Goal: Task Accomplishment & Management: Manage account settings

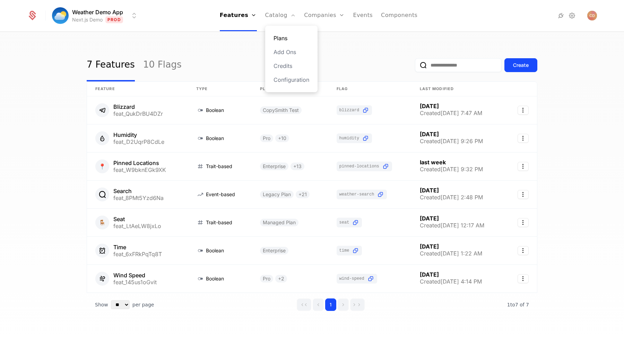
click at [282, 39] on link "Plans" at bounding box center [291, 38] width 36 height 8
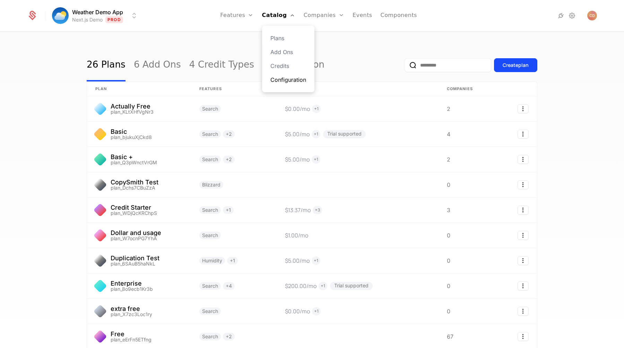
click at [279, 80] on link "Configuration" at bounding box center [288, 80] width 36 height 8
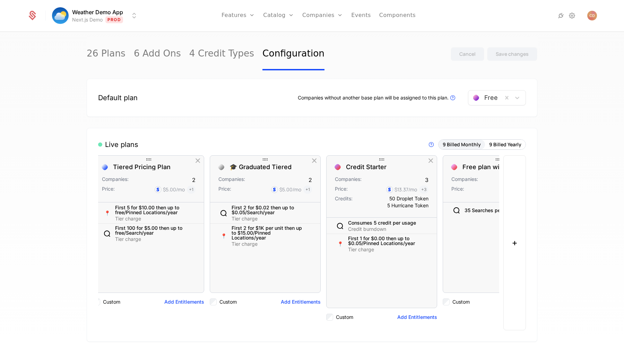
scroll to position [0, 587]
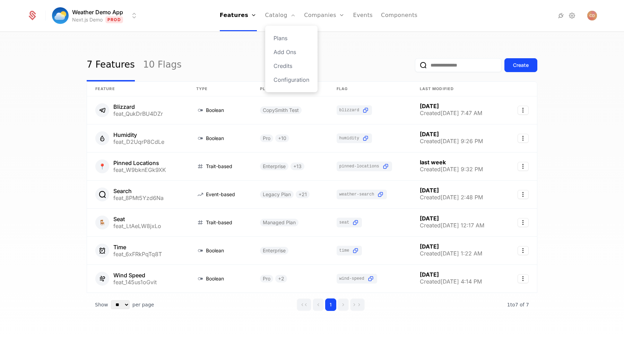
click at [274, 34] on div "Plans Add Ons Credits Configuration" at bounding box center [291, 59] width 52 height 67
click at [283, 38] on link "Plans" at bounding box center [291, 38] width 36 height 8
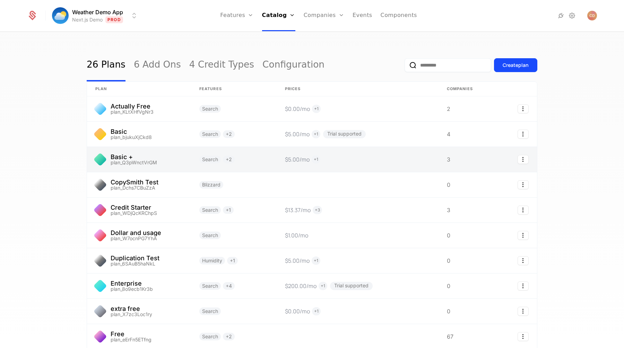
click at [173, 158] on link at bounding box center [139, 159] width 104 height 25
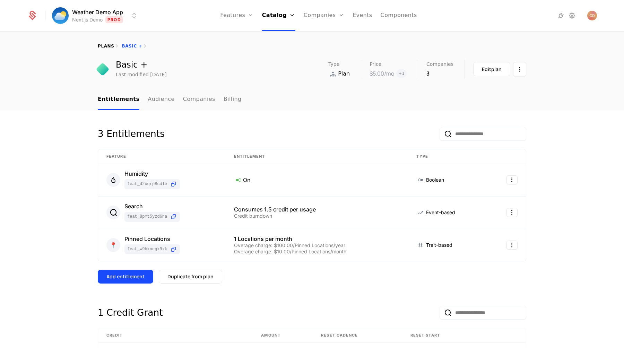
click at [107, 46] on link "plans" at bounding box center [106, 46] width 16 height 5
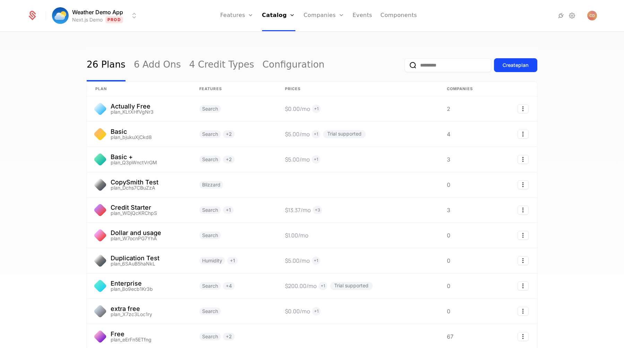
scroll to position [60, 0]
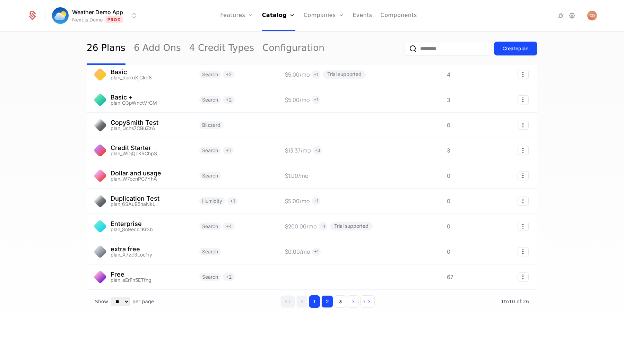
click at [323, 299] on button "2" at bounding box center [327, 301] width 12 height 12
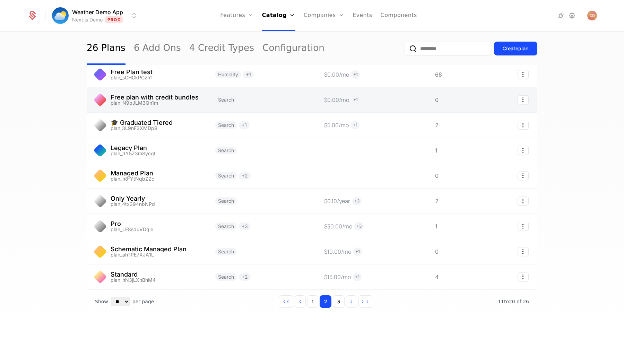
click at [190, 105] on link at bounding box center [147, 99] width 120 height 25
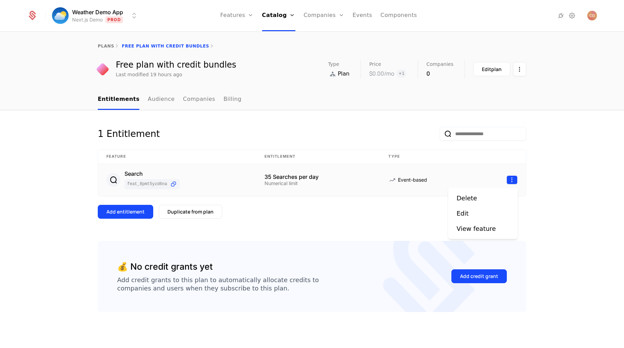
click at [510, 180] on html "Weather Demo App Next.js Demo Prod Features Features Flags Catalog Plans Add On…" at bounding box center [312, 174] width 624 height 348
click at [464, 213] on div "Edit" at bounding box center [462, 214] width 12 height 10
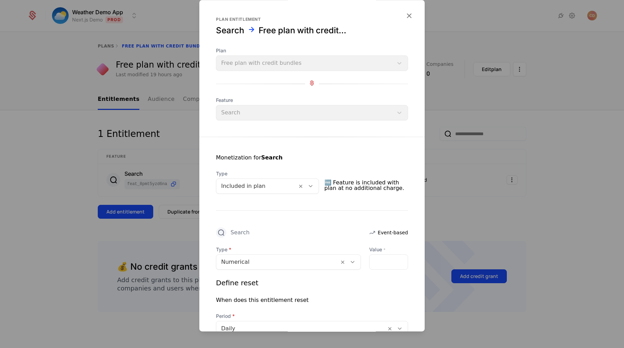
click at [261, 183] on div at bounding box center [256, 186] width 71 height 10
click at [261, 184] on div at bounding box center [256, 186] width 71 height 10
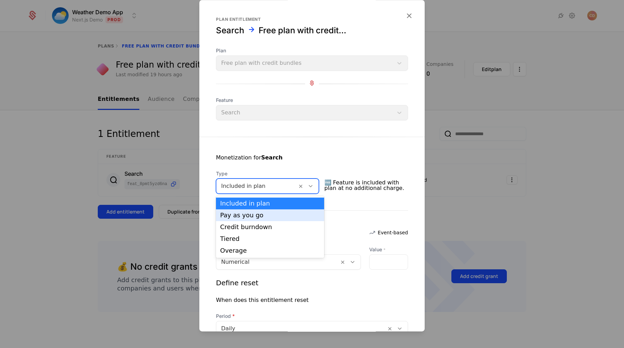
click at [257, 219] on div "Pay as you go" at bounding box center [270, 215] width 108 height 12
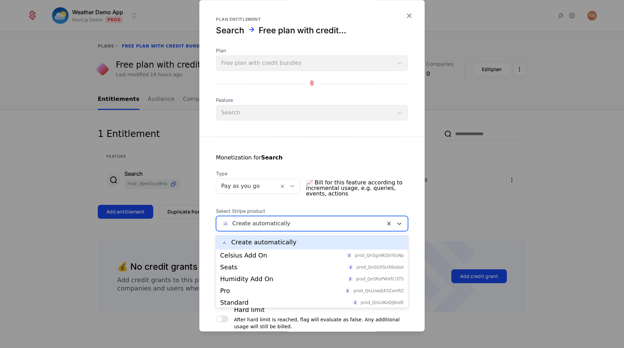
click at [293, 223] on div at bounding box center [300, 224] width 159 height 10
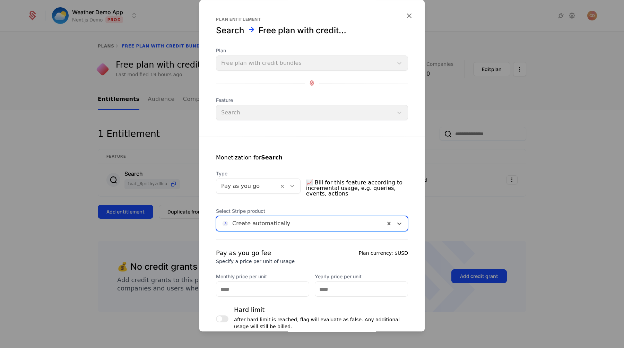
click at [293, 223] on div at bounding box center [300, 224] width 159 height 10
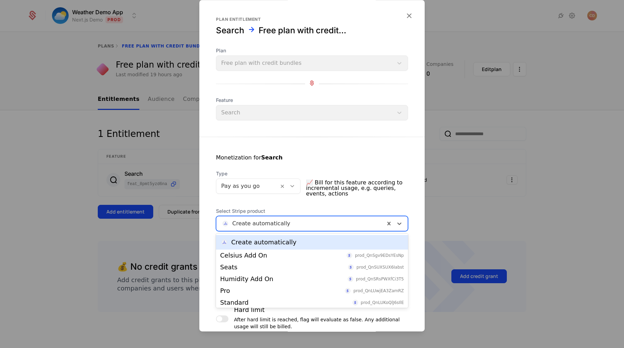
click at [293, 223] on div at bounding box center [300, 224] width 159 height 10
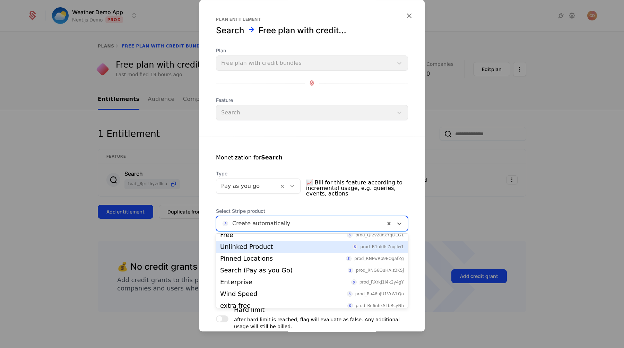
scroll to position [93, 0]
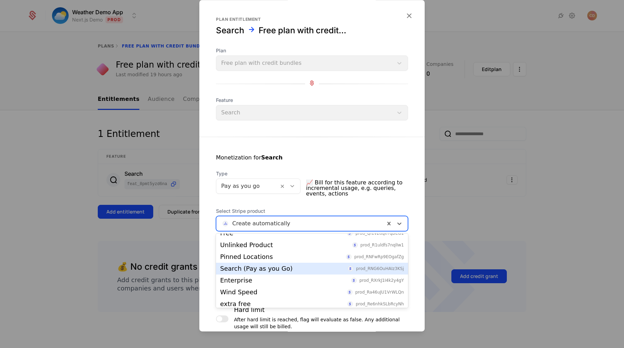
click at [279, 267] on div "Search (Pay as you Go)" at bounding box center [256, 268] width 72 height 6
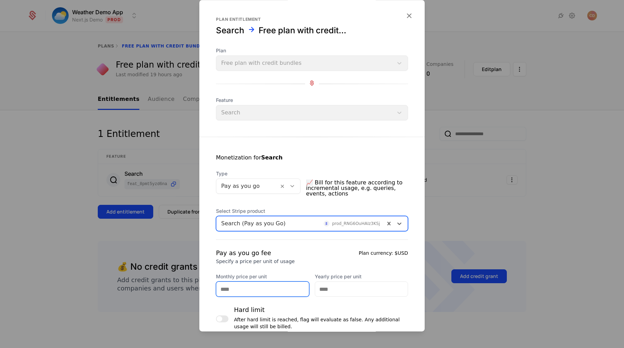
click at [260, 286] on input "Monthly price per unit" at bounding box center [262, 289] width 93 height 15
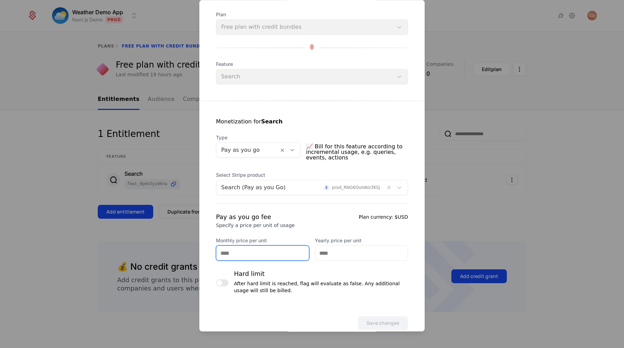
scroll to position [37, 0]
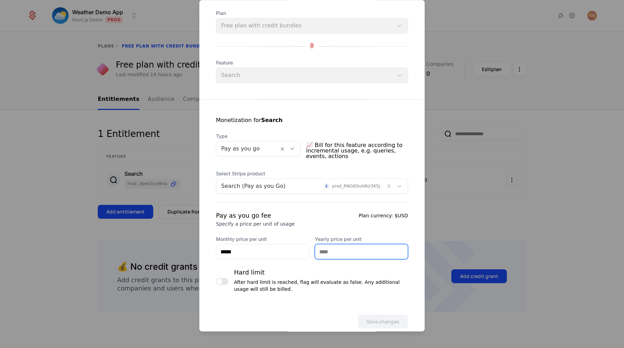
click at [341, 249] on input "Yearly price per unit" at bounding box center [361, 251] width 93 height 15
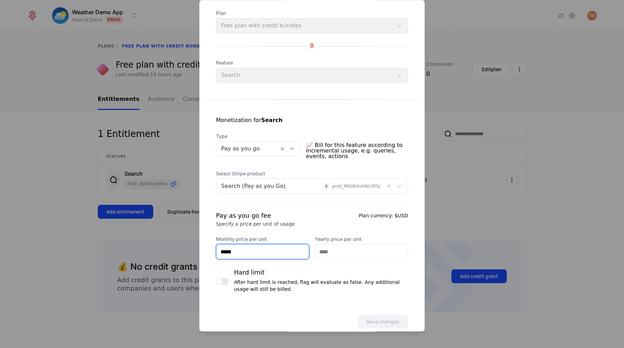
click at [250, 255] on input "*****" at bounding box center [262, 251] width 93 height 15
type input "*****"
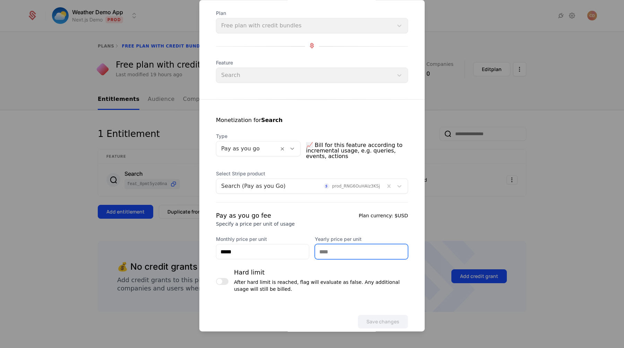
click at [342, 250] on input "Yearly price per unit" at bounding box center [361, 251] width 93 height 15
type input "******"
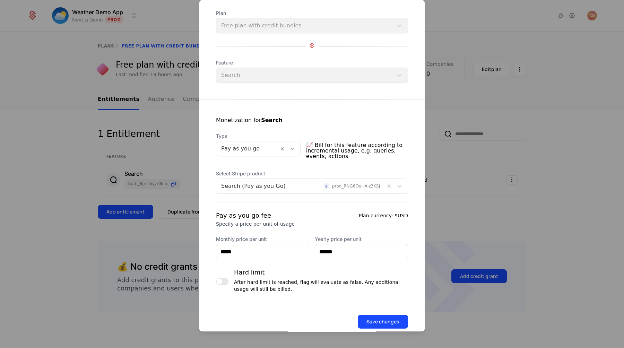
click at [221, 279] on span "button" at bounding box center [220, 282] width 6 height 6
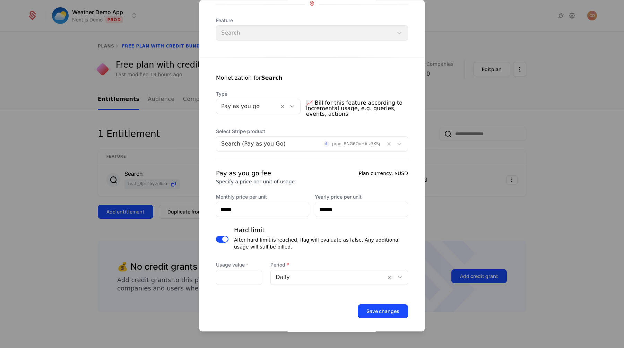
scroll to position [83, 0]
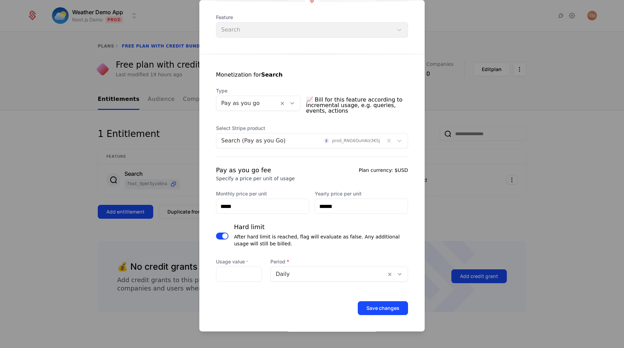
click at [291, 275] on div at bounding box center [328, 274] width 106 height 10
click at [241, 275] on input "**" at bounding box center [238, 274] width 45 height 15
type input "**"
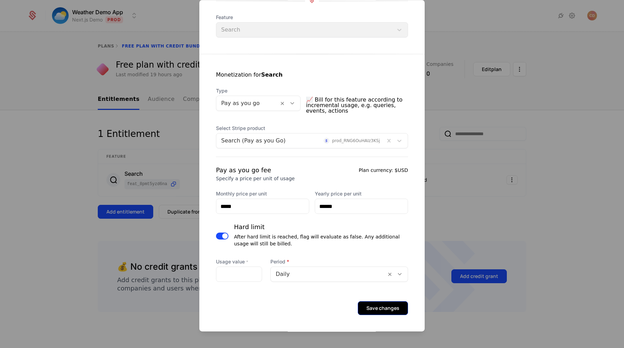
click at [397, 312] on button "Save changes" at bounding box center [383, 308] width 50 height 14
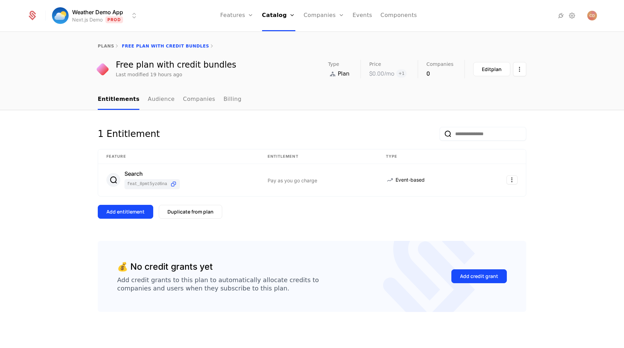
scroll to position [3, 0]
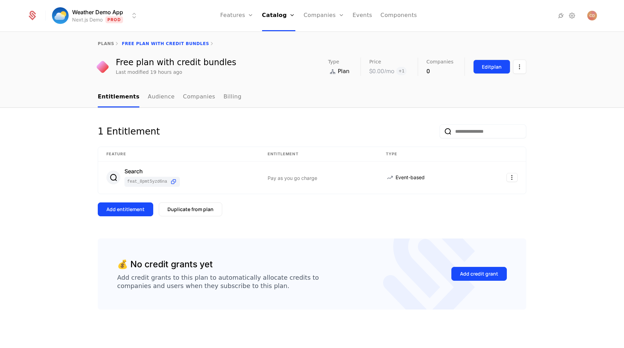
click at [480, 63] on button "Edit plan" at bounding box center [491, 67] width 37 height 14
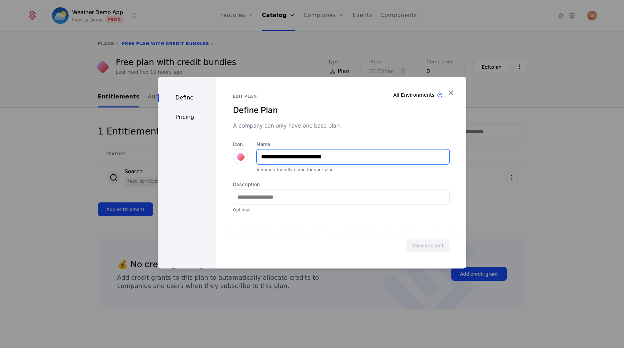
drag, startPoint x: 297, startPoint y: 157, endPoint x: 397, endPoint y: 162, distance: 101.0
click at [397, 162] on input "**********" at bounding box center [353, 156] width 192 height 15
click at [297, 157] on input "**********" at bounding box center [353, 156] width 192 height 15
type input "**********"
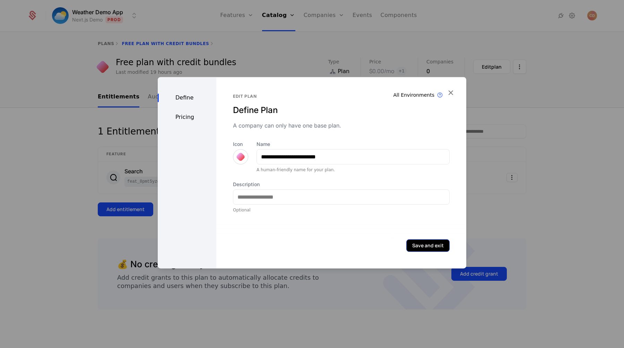
click at [413, 244] on button "Save and exit" at bounding box center [427, 245] width 43 height 12
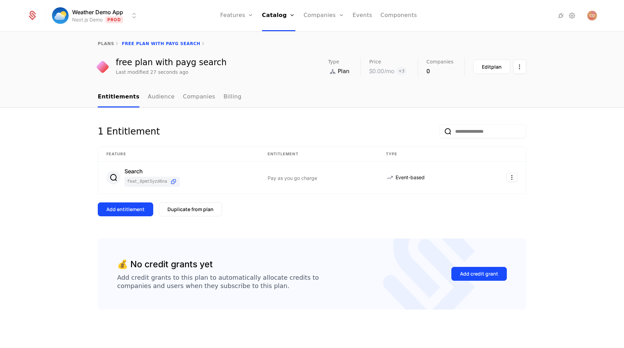
click at [293, 204] on div "Add entitlement Duplicate from plan" at bounding box center [312, 209] width 428 height 14
click at [192, 98] on link "Companies" at bounding box center [199, 97] width 32 height 20
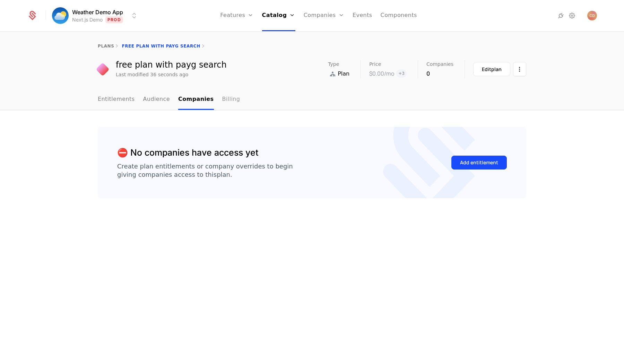
click at [227, 101] on link "Billing" at bounding box center [231, 99] width 18 height 20
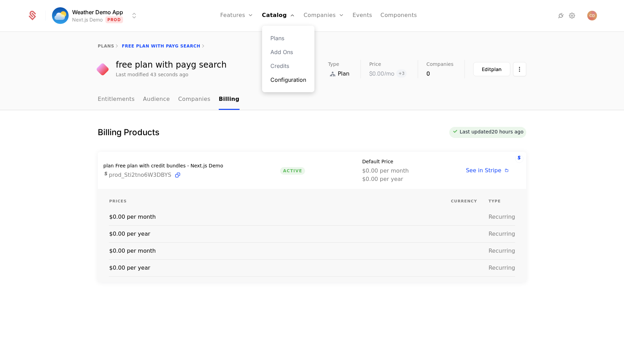
click at [283, 80] on link "Configuration" at bounding box center [288, 80] width 36 height 8
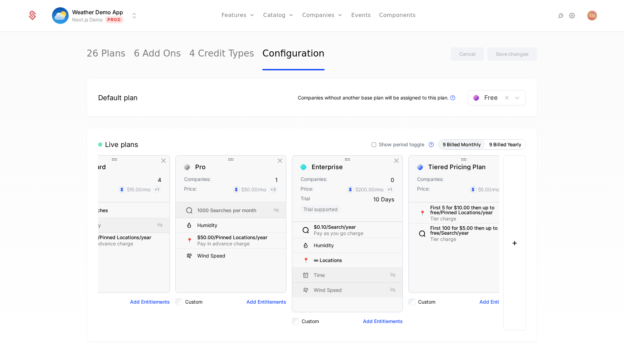
scroll to position [0, 641]
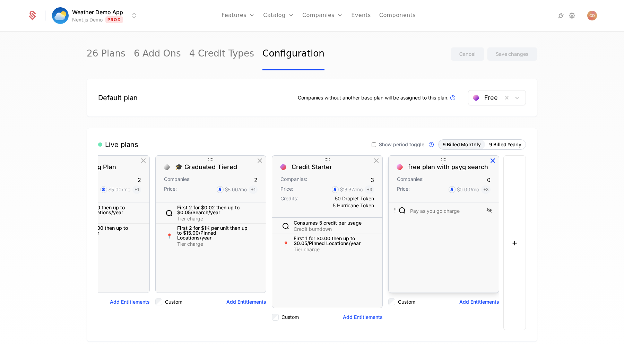
click at [491, 162] on icon "button" at bounding box center [492, 160] width 9 height 9
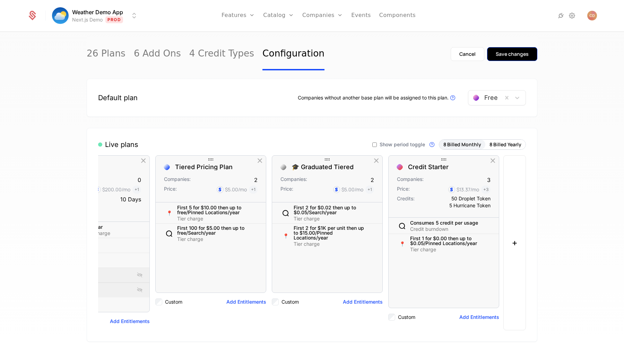
click at [509, 57] on div "Save changes" at bounding box center [511, 54] width 33 height 7
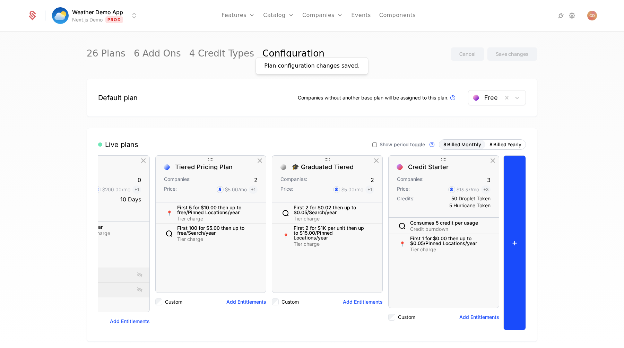
click at [505, 212] on button "+" at bounding box center [514, 242] width 23 height 175
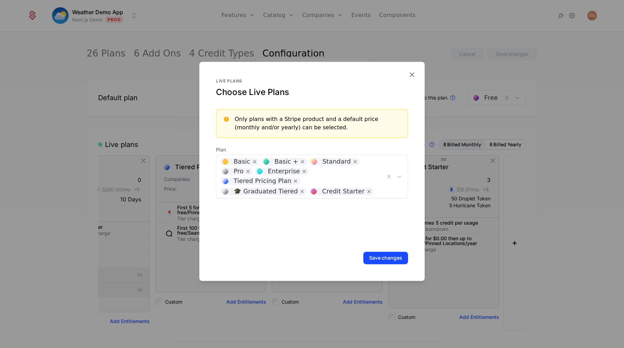
click at [377, 191] on div at bounding box center [378, 190] width 3 height 10
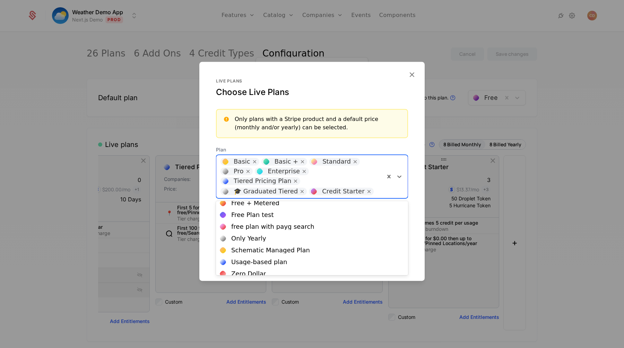
scroll to position [68, 0]
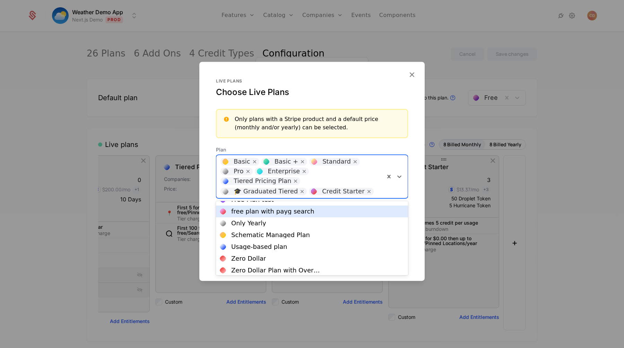
click at [261, 214] on div "free plan with payg search" at bounding box center [272, 211] width 83 height 6
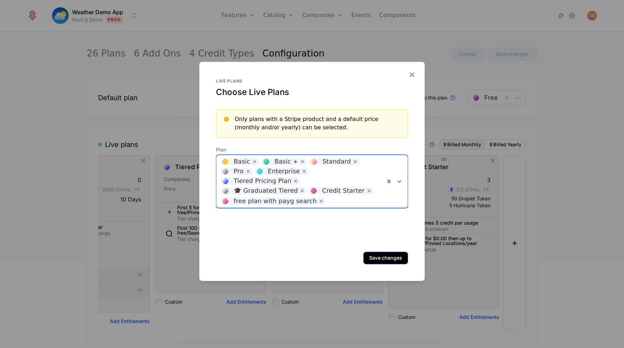
click at [375, 260] on button "Save changes" at bounding box center [385, 258] width 45 height 12
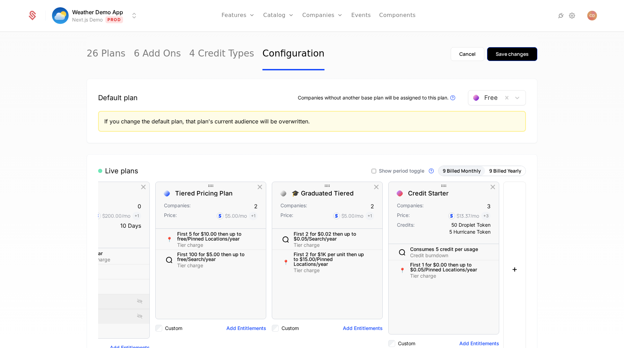
click at [513, 55] on div "Save changes" at bounding box center [511, 54] width 33 height 7
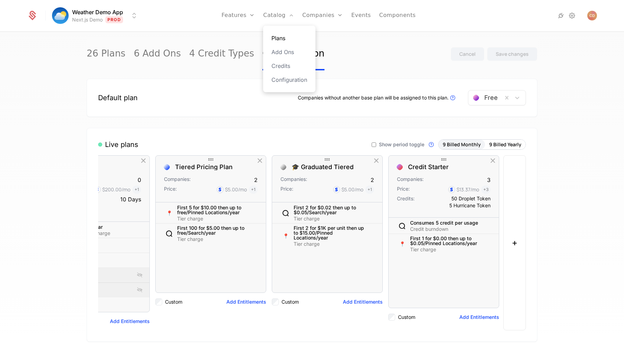
click at [283, 38] on link "Plans" at bounding box center [289, 38] width 36 height 8
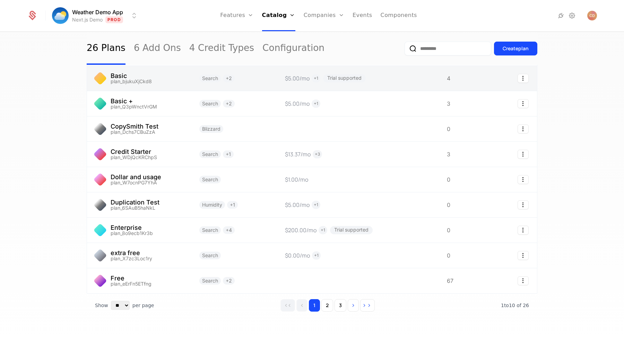
scroll to position [60, 0]
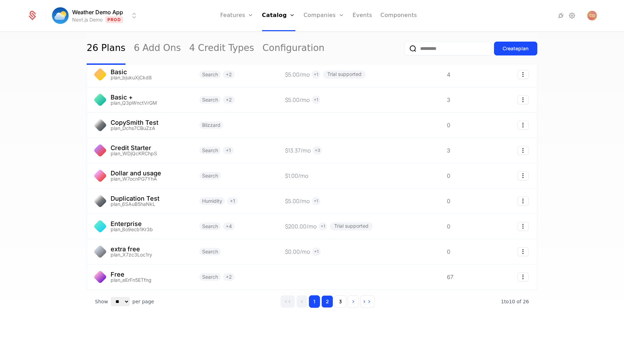
click at [322, 299] on button "2" at bounding box center [327, 301] width 12 height 12
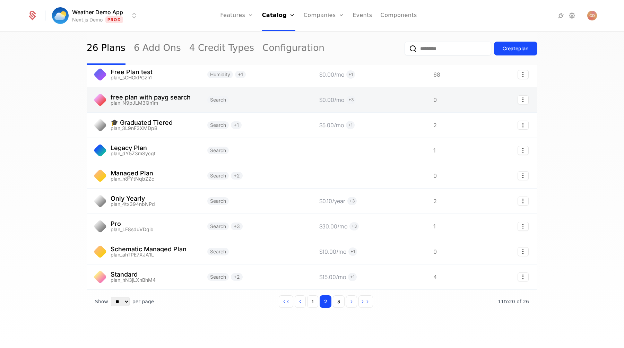
click at [186, 111] on link at bounding box center [143, 99] width 112 height 25
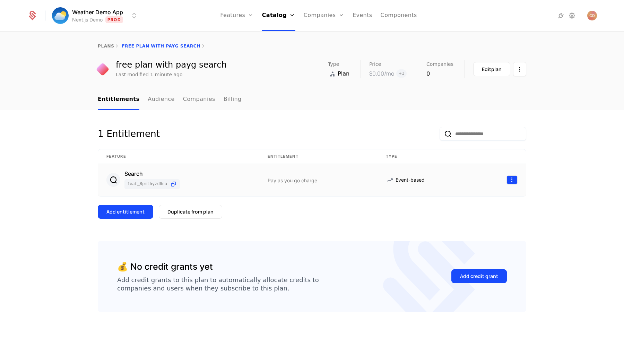
click at [512, 182] on html "Weather Demo App Next.js Demo Prod Features Features Flags Catalog Plans Add On…" at bounding box center [312, 174] width 624 height 348
click at [470, 212] on div "Edit" at bounding box center [465, 214] width 18 height 10
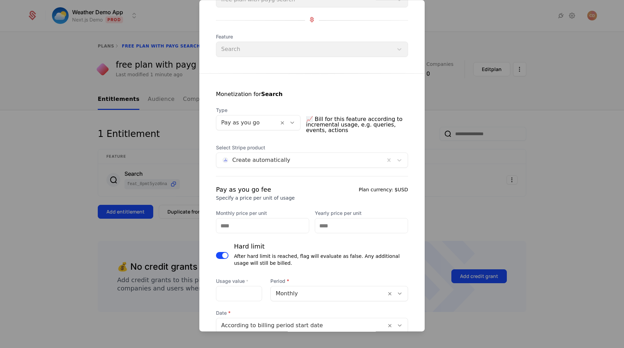
scroll to position [123, 0]
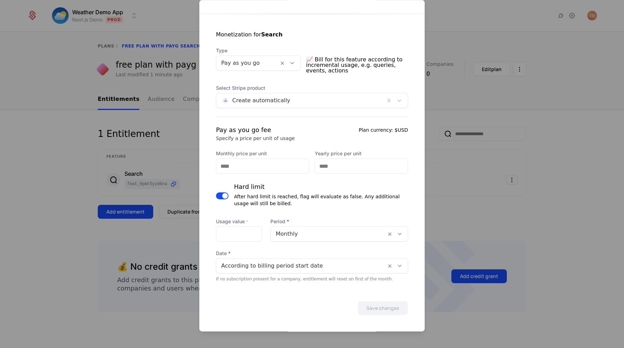
click at [299, 230] on div at bounding box center [328, 234] width 106 height 10
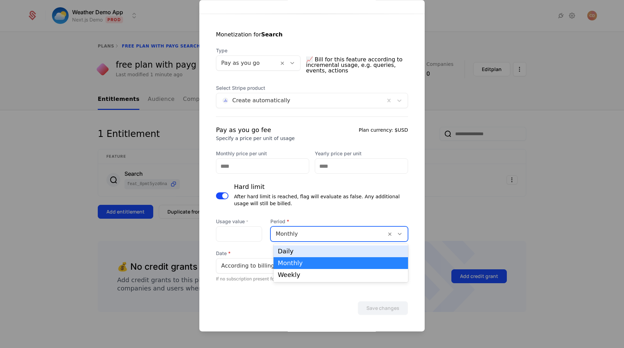
click at [291, 250] on div "Daily" at bounding box center [341, 251] width 126 height 6
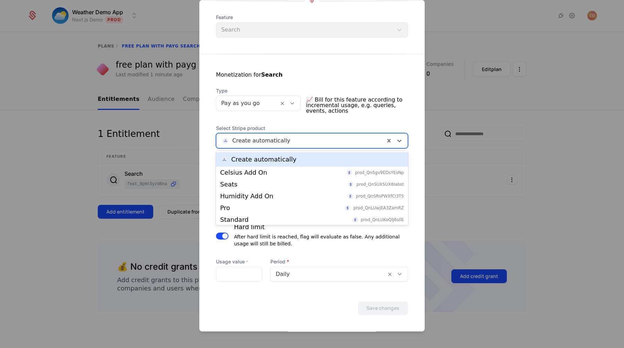
click at [258, 143] on div at bounding box center [300, 141] width 159 height 10
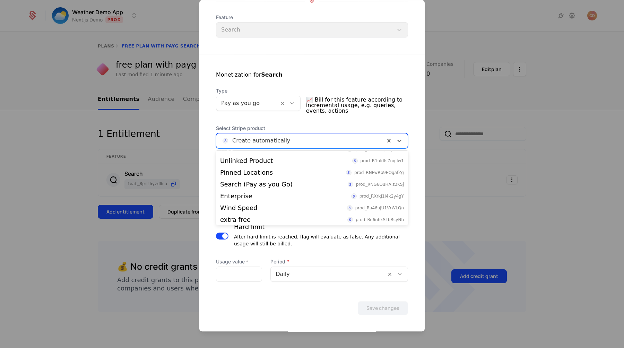
scroll to position [96, 0]
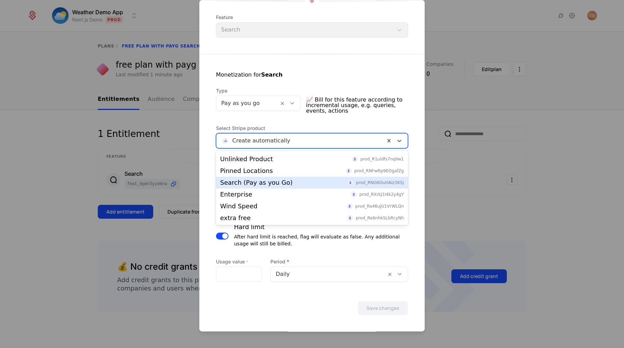
click at [253, 180] on div "Search (Pay as you Go)" at bounding box center [256, 182] width 72 height 6
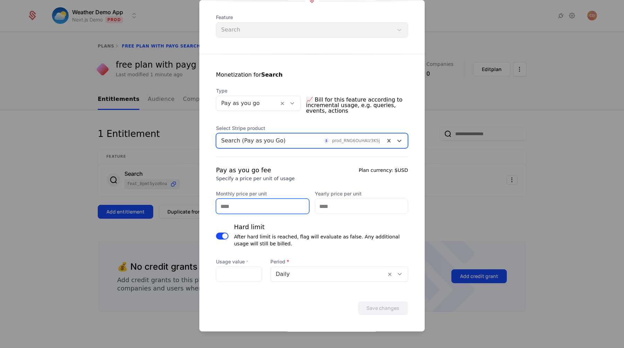
click at [239, 200] on input "Monthly price per unit" at bounding box center [262, 206] width 93 height 15
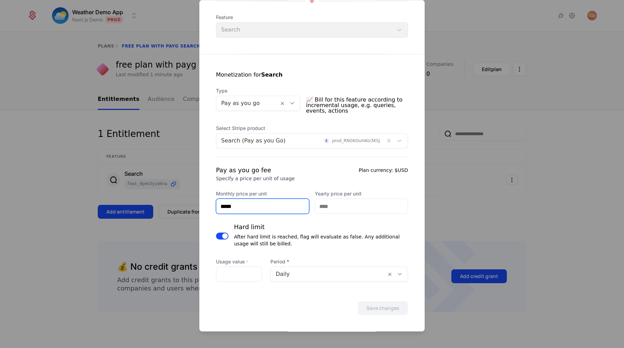
type input "*****"
click at [325, 208] on input "Yearly price per unit" at bounding box center [361, 206] width 93 height 15
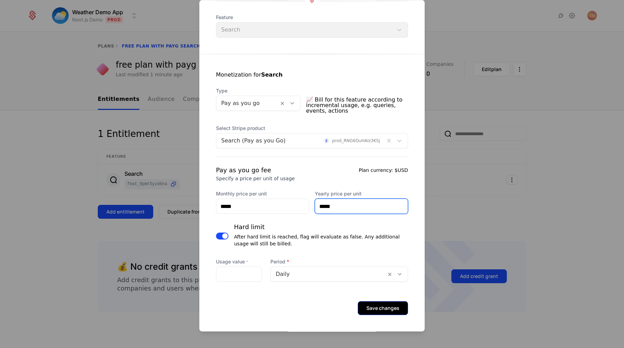
type input "*****"
click at [394, 308] on button "Save changes" at bounding box center [383, 308] width 50 height 14
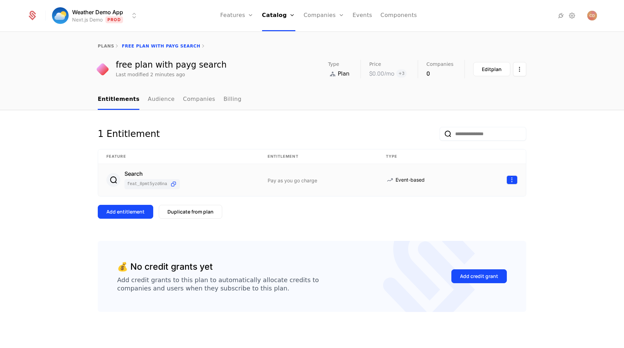
click at [507, 182] on html "Weather Demo App Next.js Demo Prod Features Features Flags Catalog Plans Add On…" at bounding box center [312, 174] width 624 height 348
click at [466, 213] on div "Edit" at bounding box center [462, 214] width 12 height 10
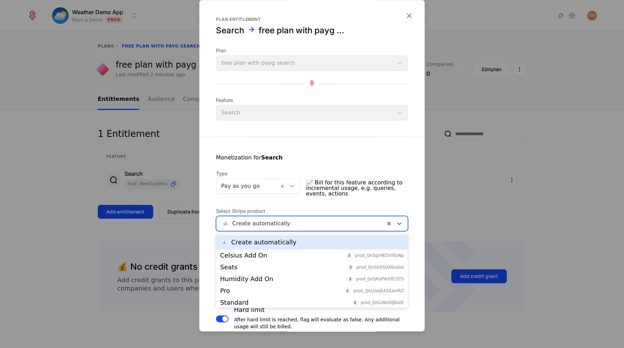
click at [287, 223] on div at bounding box center [300, 224] width 159 height 10
click at [289, 244] on div "Create automatically" at bounding box center [312, 242] width 184 height 9
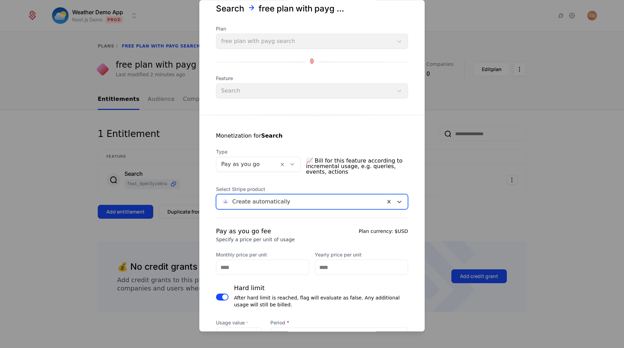
scroll to position [23, 0]
click at [243, 264] on input "Monthly price per unit" at bounding box center [262, 266] width 93 height 15
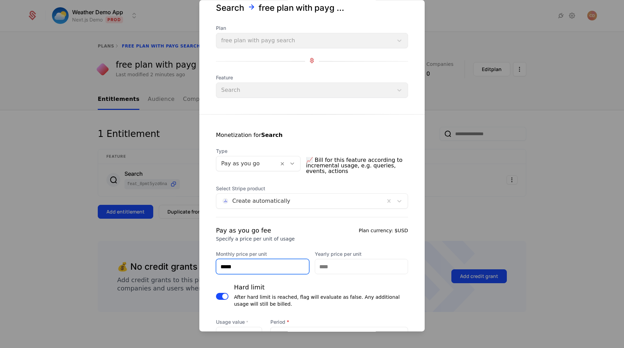
type input "*****"
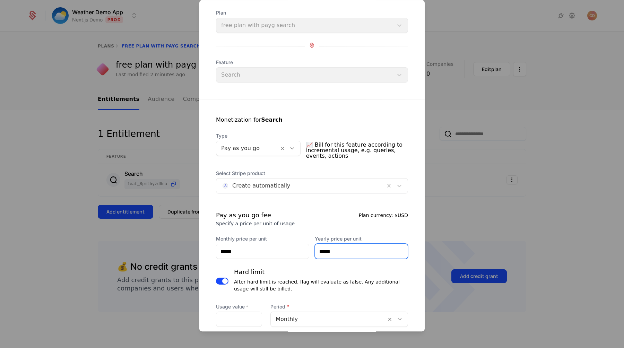
type input "*****"
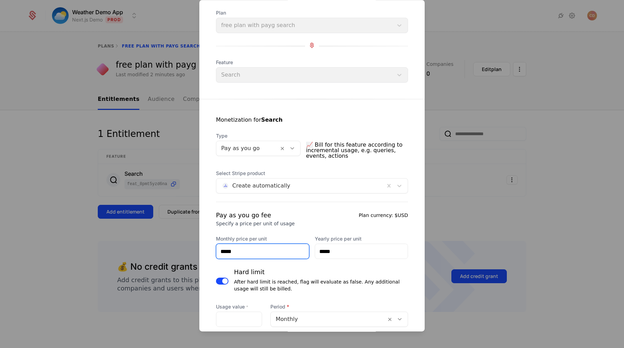
click at [248, 251] on input "*****" at bounding box center [262, 251] width 93 height 15
type input "*****"
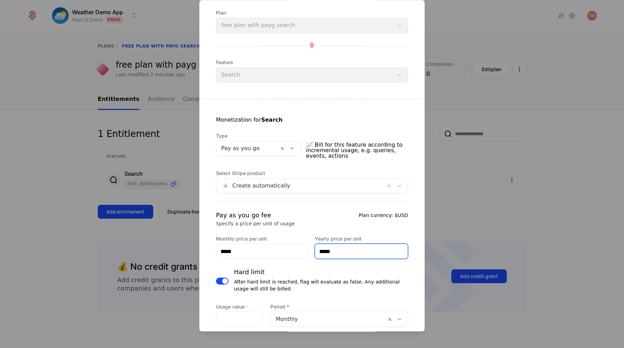
click at [341, 256] on input "*****" at bounding box center [361, 251] width 93 height 15
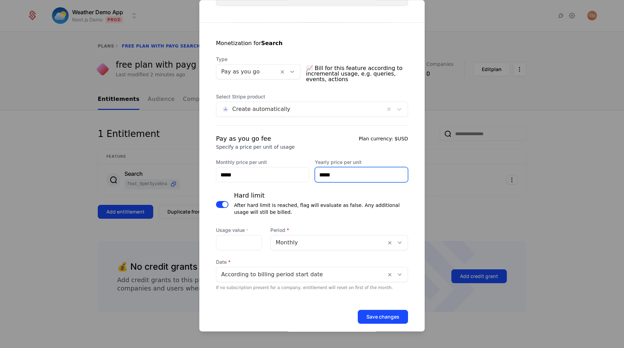
scroll to position [121, 0]
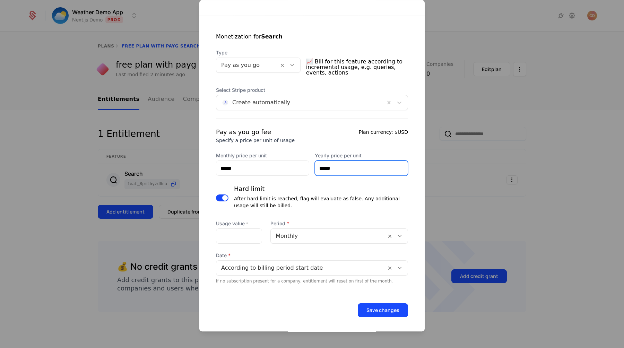
type input "*****"
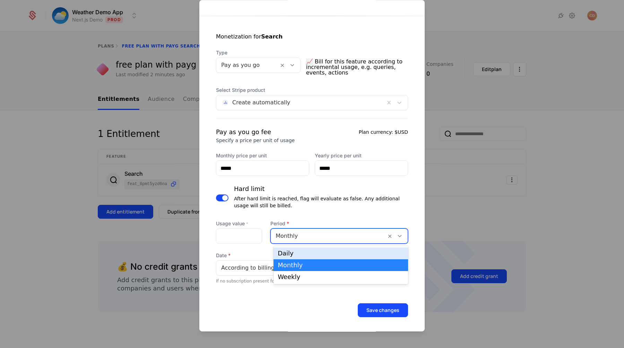
click at [332, 239] on div at bounding box center [328, 236] width 106 height 10
click at [315, 254] on div "Daily" at bounding box center [341, 253] width 126 height 6
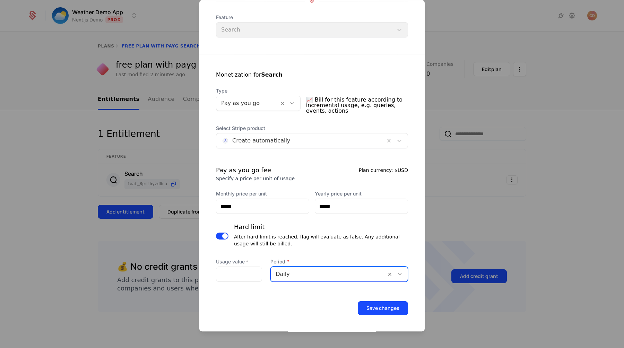
click at [339, 271] on div at bounding box center [328, 274] width 106 height 10
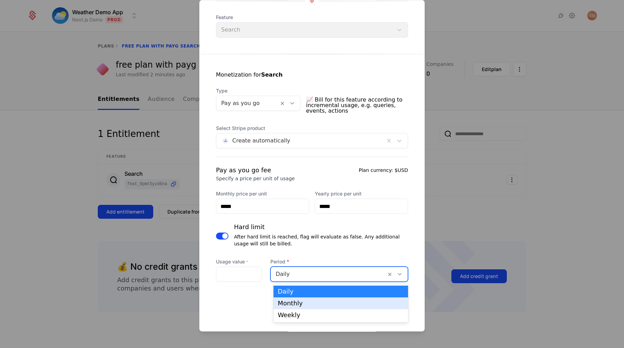
click at [307, 303] on div "Monthly" at bounding box center [341, 303] width 126 height 6
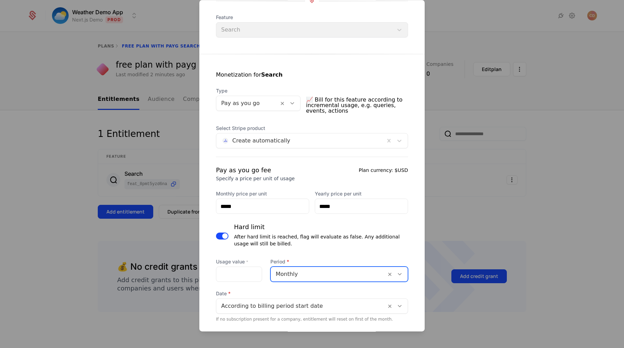
scroll to position [121, 0]
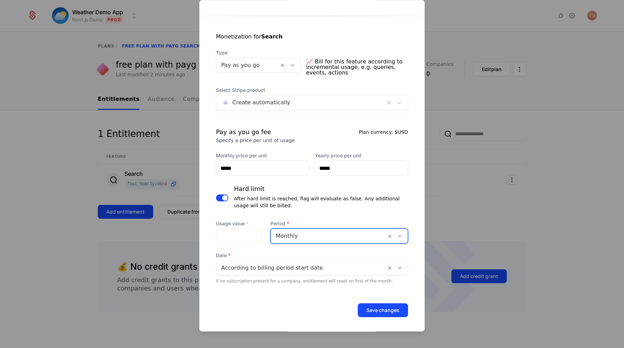
click at [316, 237] on div at bounding box center [328, 236] width 106 height 10
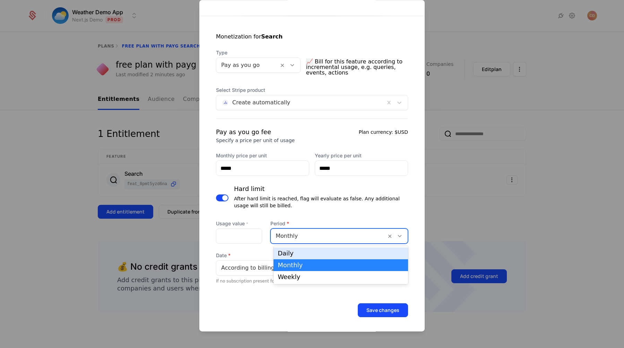
click at [301, 257] on div "Daily" at bounding box center [340, 253] width 134 height 12
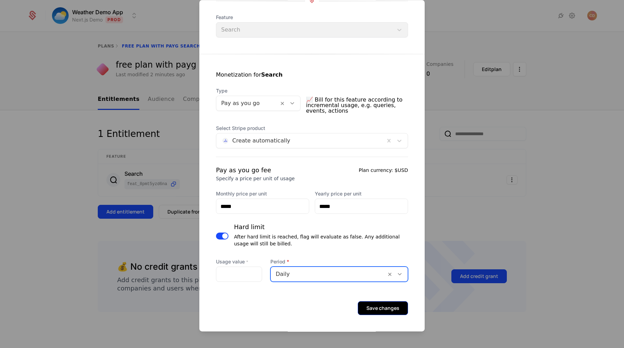
click at [384, 307] on button "Save changes" at bounding box center [383, 308] width 50 height 14
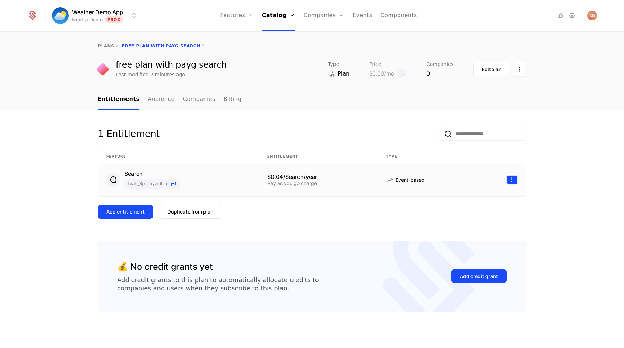
click at [509, 183] on html "Weather Demo App Next.js Demo Prod Features Features Flags Catalog Plans Add On…" at bounding box center [312, 174] width 624 height 348
click at [469, 214] on div "Edit" at bounding box center [465, 214] width 18 height 10
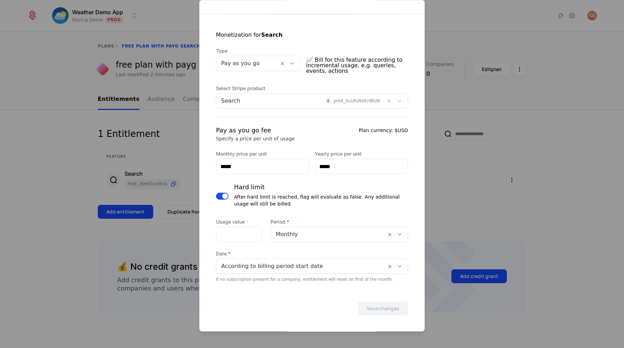
scroll to position [123, 0]
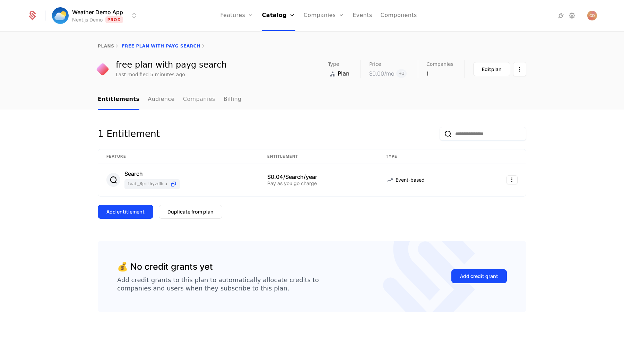
click at [193, 97] on link "Companies" at bounding box center [199, 99] width 32 height 20
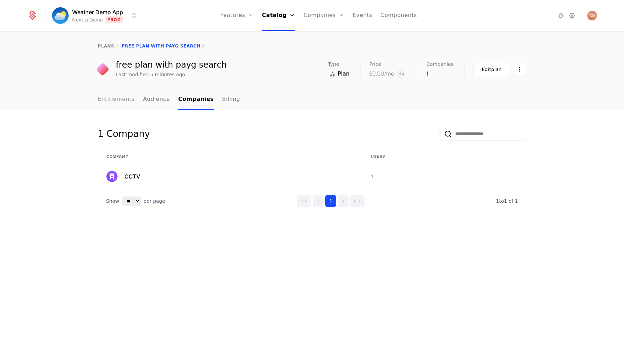
click at [120, 97] on link "Entitlements" at bounding box center [116, 99] width 37 height 20
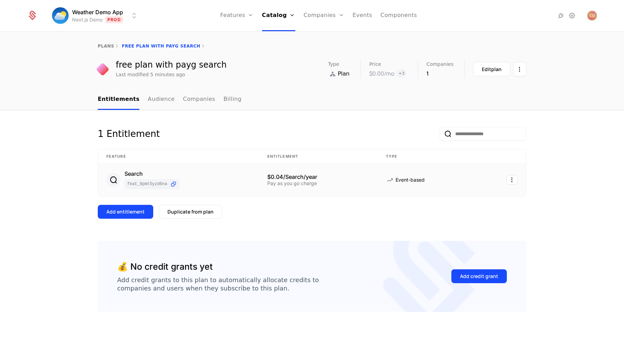
click at [474, 183] on td "Event-based" at bounding box center [426, 180] width 99 height 32
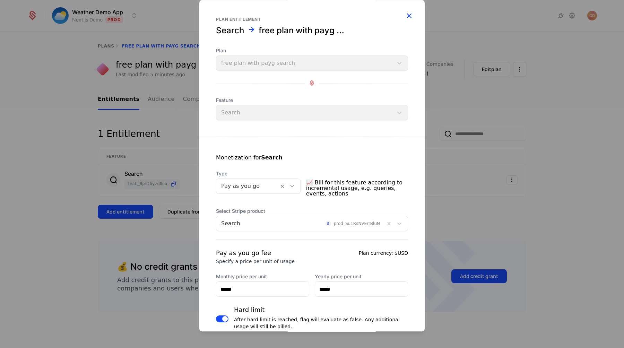
click at [411, 14] on icon "button" at bounding box center [408, 15] width 9 height 9
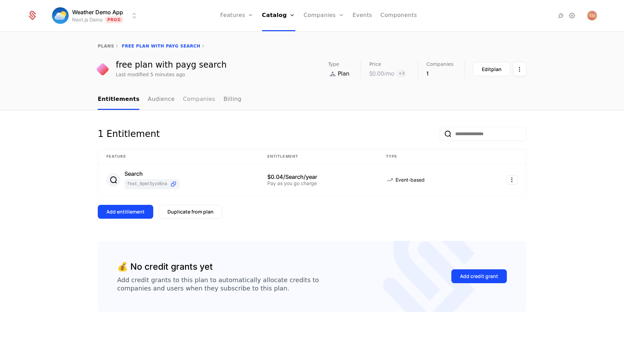
click at [189, 100] on link "Companies" at bounding box center [199, 99] width 32 height 20
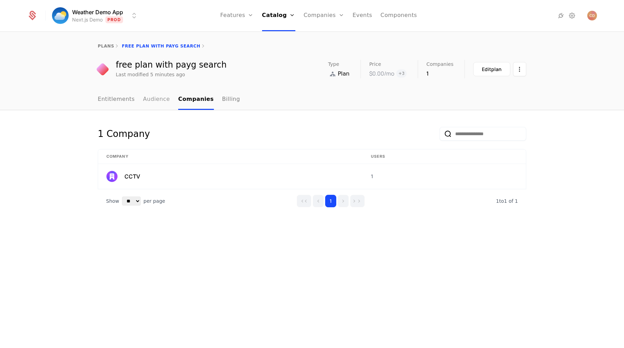
click at [159, 99] on link "Audience" at bounding box center [156, 99] width 27 height 20
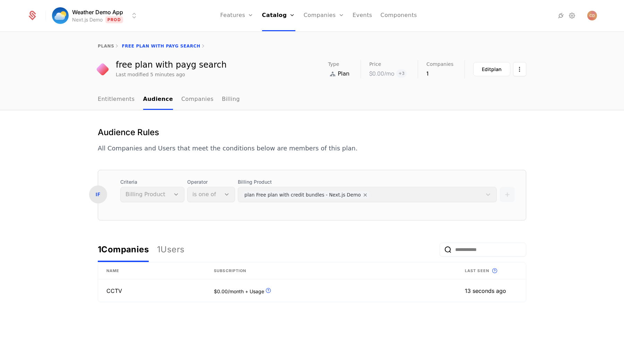
scroll to position [16, 0]
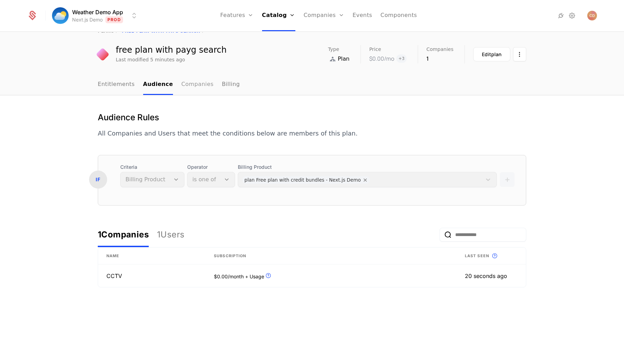
click at [193, 80] on link "Companies" at bounding box center [197, 84] width 32 height 20
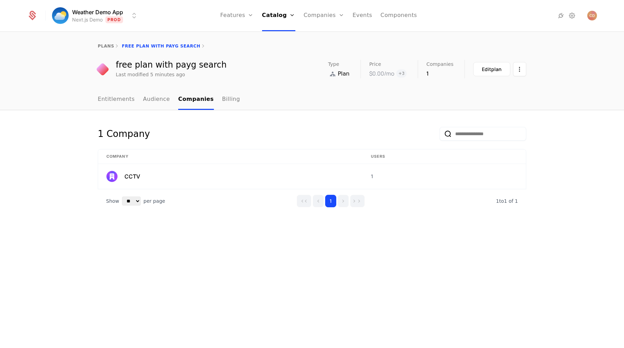
click at [293, 191] on div "Show ** ** ** *** *** per page per page 1 1 to 1 of 1 of 1" at bounding box center [312, 201] width 428 height 24
click at [282, 181] on div "CCTV" at bounding box center [230, 176] width 248 height 11
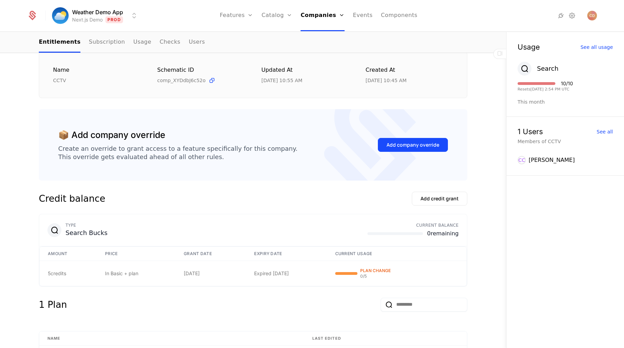
scroll to position [101, 0]
click at [397, 146] on div "Add company override" at bounding box center [412, 144] width 53 height 7
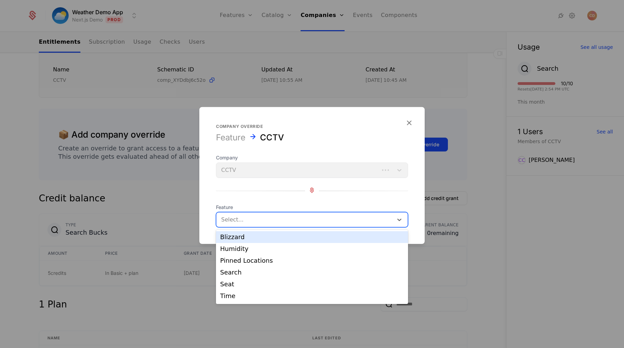
click at [259, 214] on div "Select..." at bounding box center [304, 219] width 177 height 12
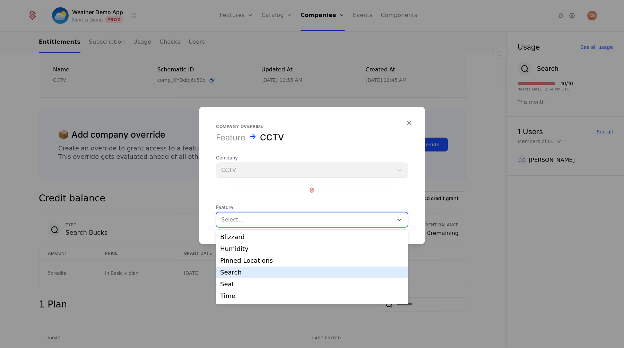
click at [245, 271] on div "Search" at bounding box center [312, 272] width 184 height 6
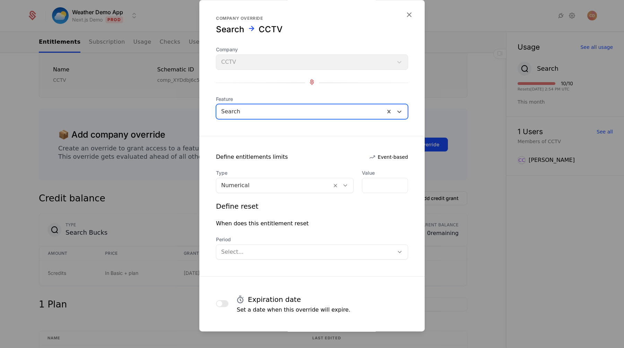
scroll to position [0, 0]
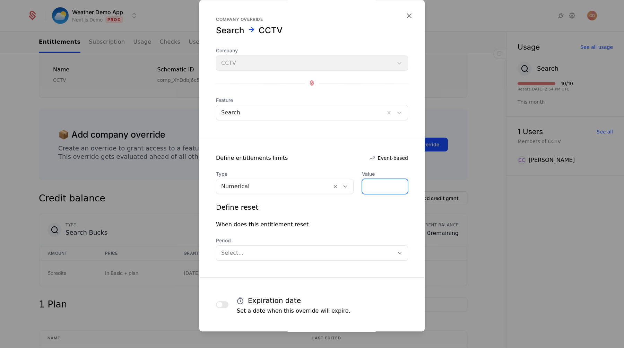
click at [369, 184] on input "*" at bounding box center [384, 186] width 45 height 15
click at [260, 248] on div at bounding box center [305, 253] width 168 height 10
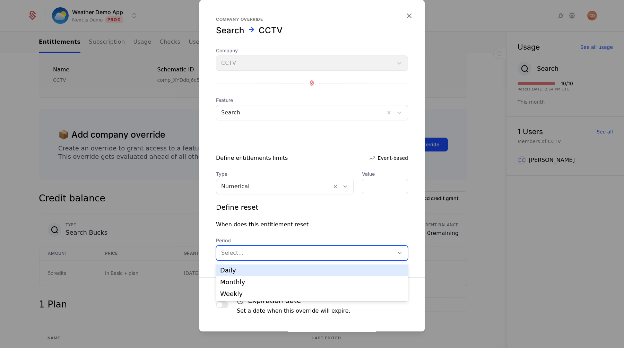
click at [249, 270] on div "Daily" at bounding box center [312, 270] width 184 height 6
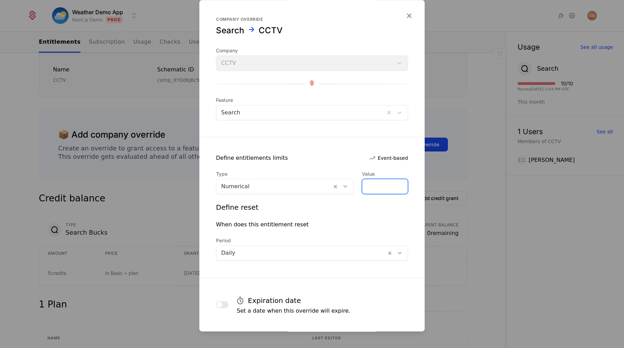
click at [367, 190] on input "*" at bounding box center [384, 186] width 45 height 15
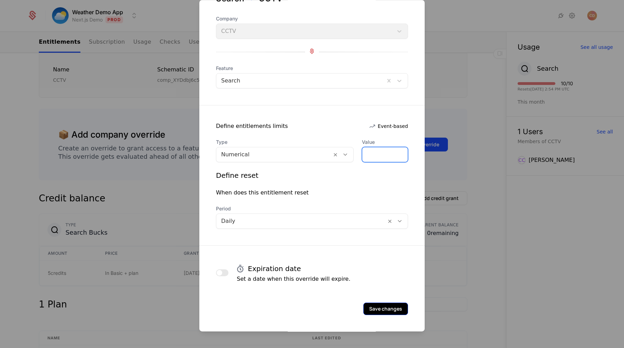
type input "**"
click at [384, 308] on button "Save changes" at bounding box center [385, 308] width 45 height 12
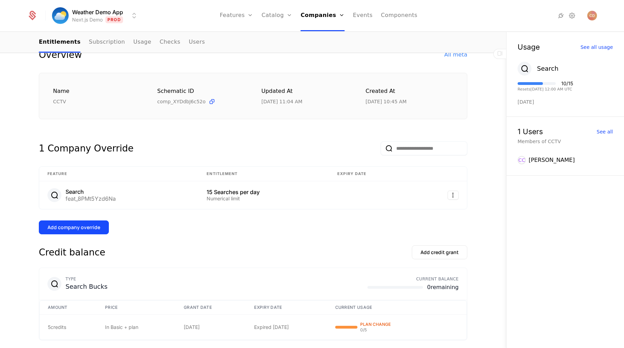
scroll to position [84, 0]
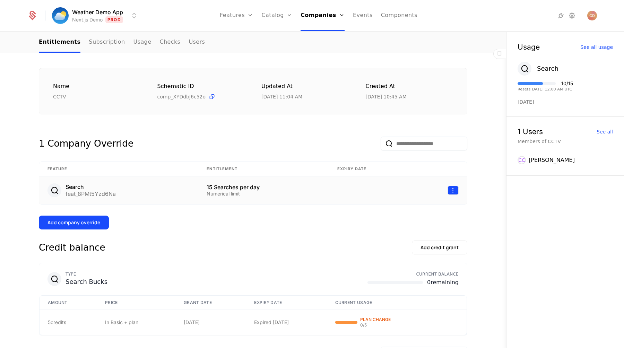
click at [448, 187] on html "Weather Demo App Next.js Demo Prod Features Features Flags Catalog Plans Add On…" at bounding box center [312, 174] width 624 height 348
click at [416, 221] on div "Edit" at bounding box center [423, 223] width 53 height 10
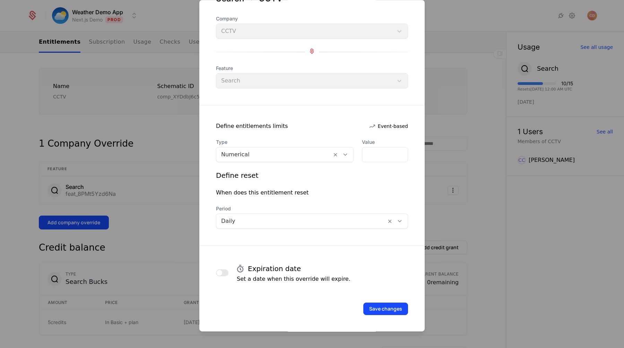
scroll to position [0, 0]
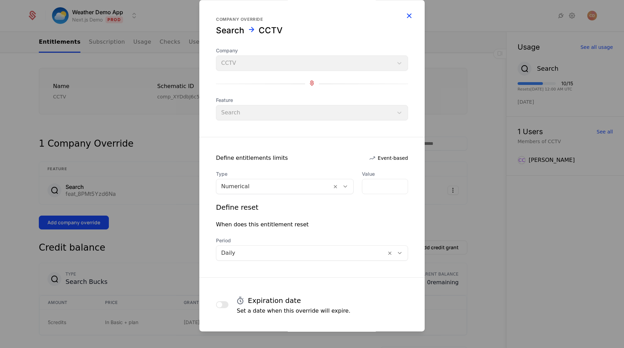
click at [407, 12] on icon "button" at bounding box center [408, 15] width 9 height 9
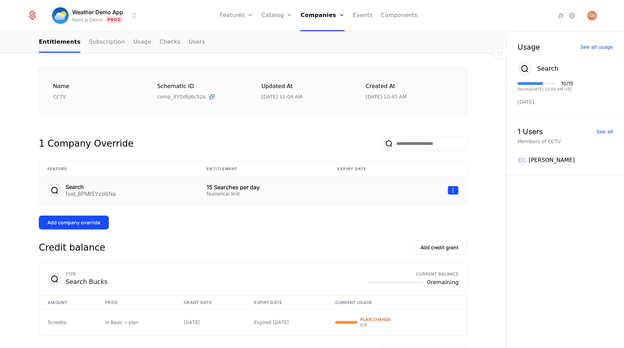
click at [448, 193] on html "Weather Demo App Next.js Demo Prod Features Features Flags Catalog Plans Add On…" at bounding box center [312, 174] width 624 height 348
click at [412, 209] on div "Delete" at bounding box center [407, 208] width 20 height 10
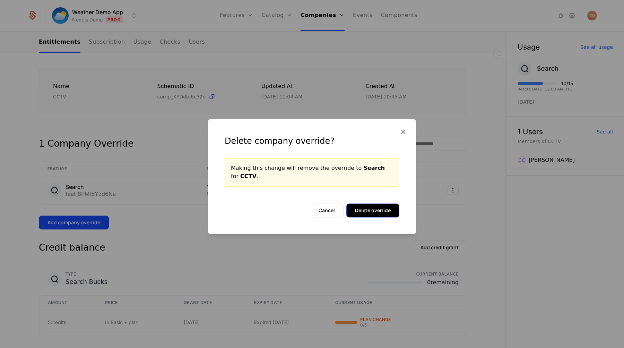
click at [370, 209] on button "Delete override" at bounding box center [372, 210] width 53 height 14
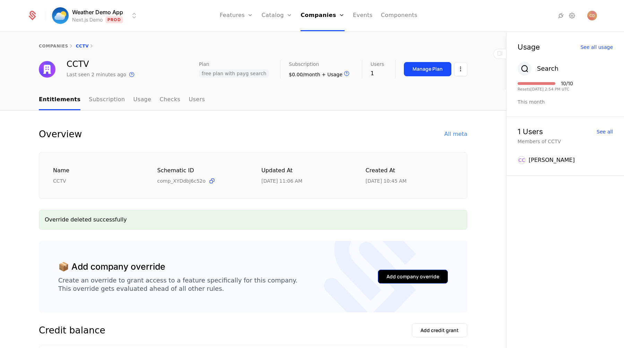
click at [394, 277] on div "Add company override" at bounding box center [412, 276] width 53 height 7
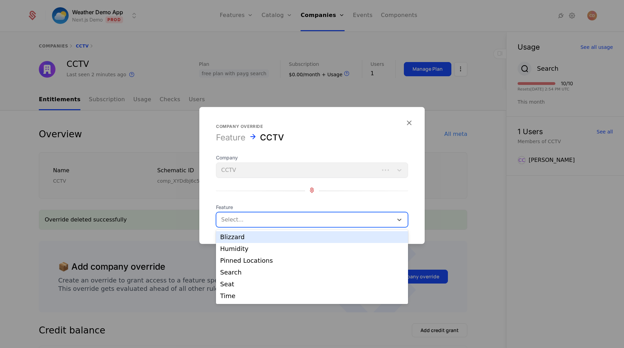
click at [261, 215] on div at bounding box center [304, 220] width 167 height 10
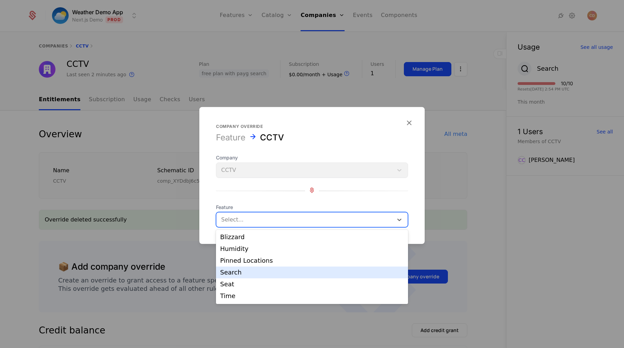
click at [251, 275] on div "Search" at bounding box center [312, 272] width 184 height 6
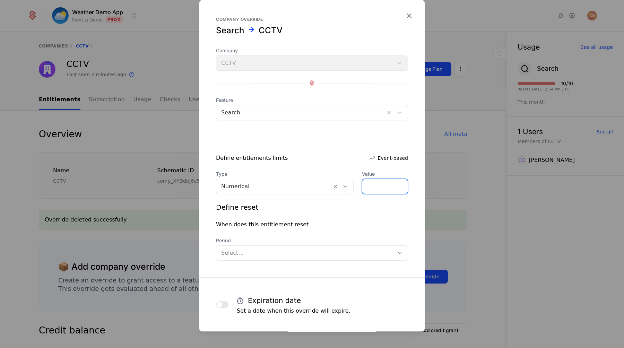
drag, startPoint x: 376, startPoint y: 187, endPoint x: 349, endPoint y: 187, distance: 26.7
click at [349, 187] on div "Type Numerical Value *" at bounding box center [312, 182] width 192 height 24
type input "**"
click at [334, 252] on div at bounding box center [305, 253] width 168 height 10
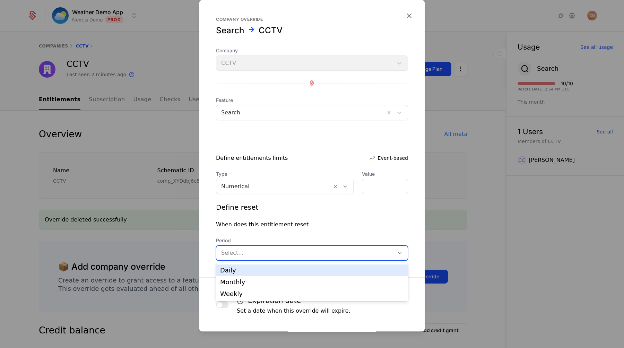
click at [309, 273] on div "Daily" at bounding box center [312, 270] width 184 height 6
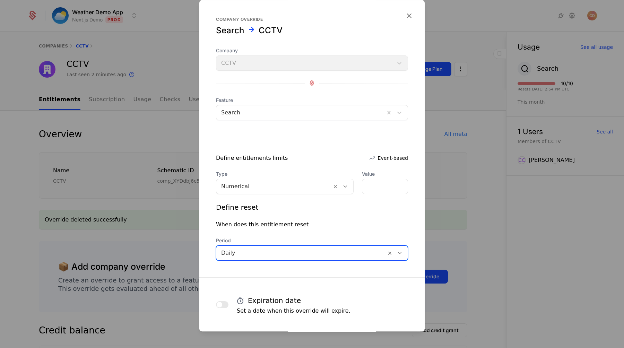
scroll to position [32, 0]
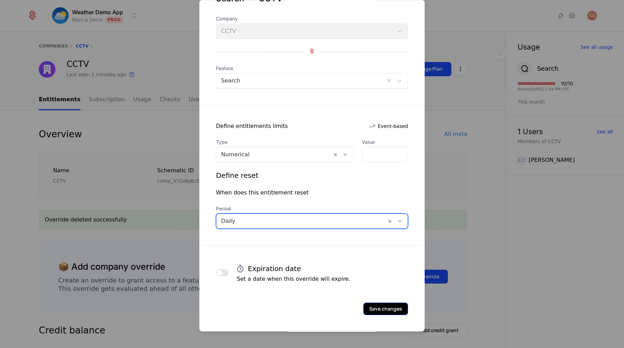
click at [377, 310] on button "Save changes" at bounding box center [385, 308] width 45 height 12
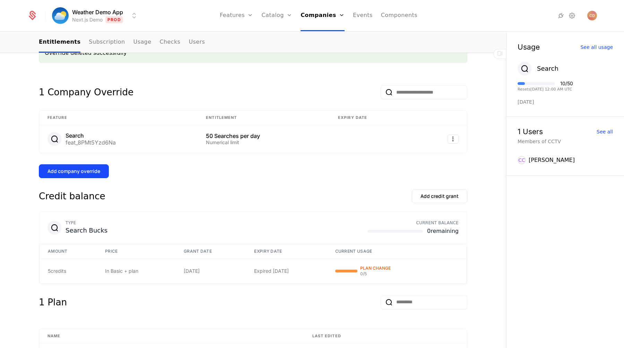
scroll to position [165, 0]
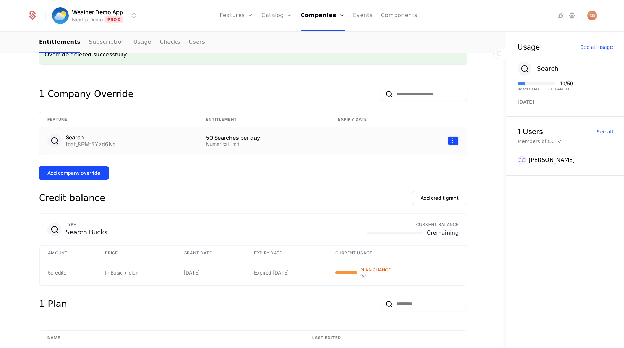
click at [449, 139] on html "Weather Demo App Next.js Demo Prod Features Features Flags Catalog Plans Add On…" at bounding box center [312, 174] width 624 height 348
click at [409, 158] on div "Delete" at bounding box center [407, 158] width 20 height 10
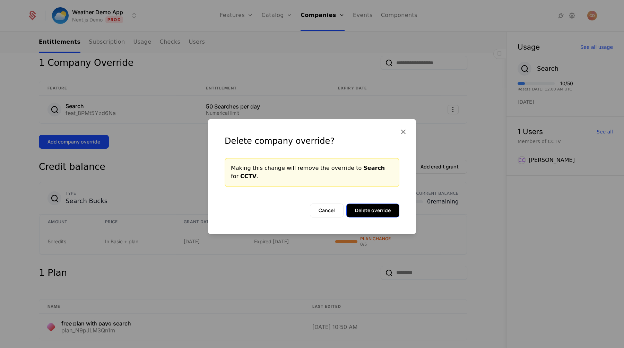
click at [377, 207] on button "Delete override" at bounding box center [372, 210] width 53 height 14
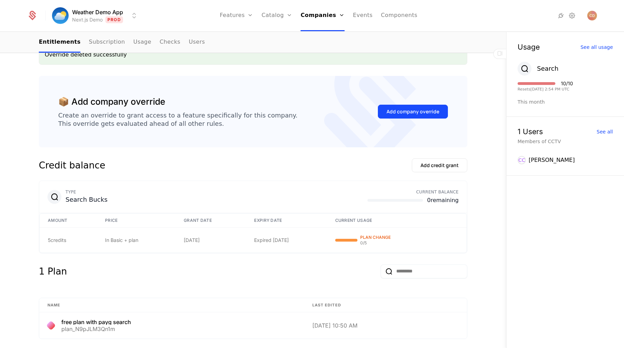
scroll to position [0, 0]
